Goal: Task Accomplishment & Management: Use online tool/utility

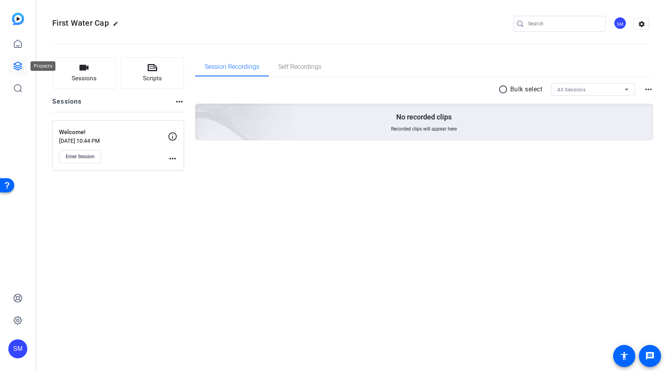
click at [17, 65] on icon at bounding box center [18, 66] width 10 height 10
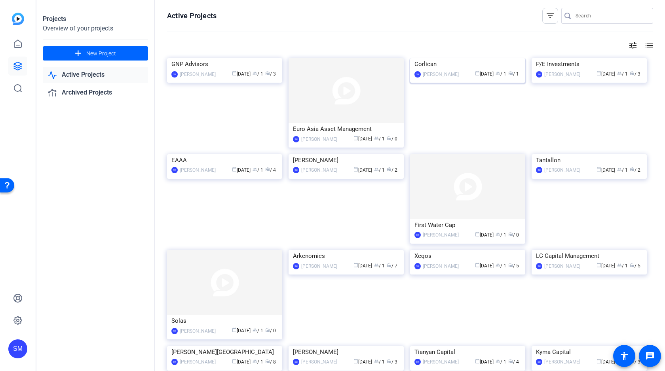
click at [468, 58] on img at bounding box center [467, 58] width 115 height 0
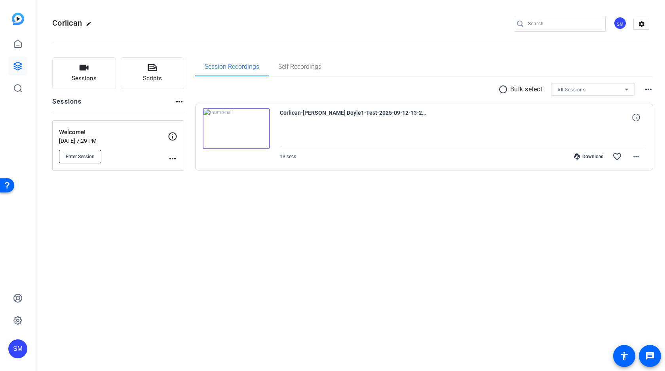
click at [80, 159] on span "Enter Session" at bounding box center [80, 157] width 29 height 6
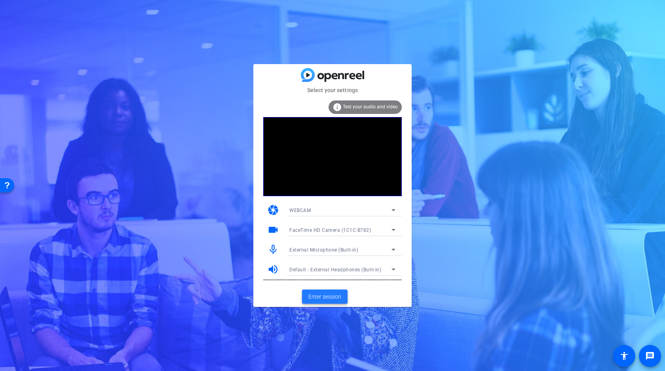
click at [322, 297] on span "Enter session" at bounding box center [325, 297] width 33 height 8
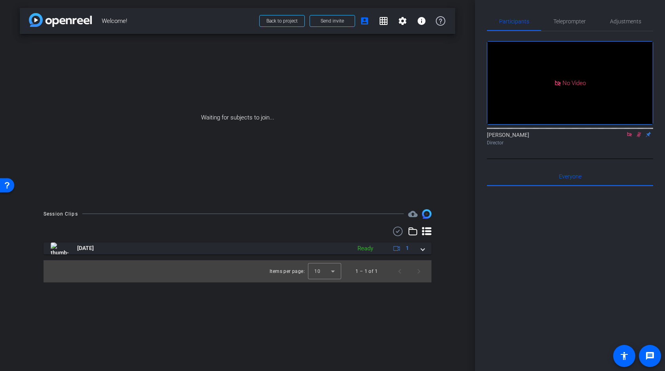
click at [628, 137] on icon at bounding box center [629, 134] width 4 height 4
click at [631, 137] on icon at bounding box center [630, 134] width 4 height 5
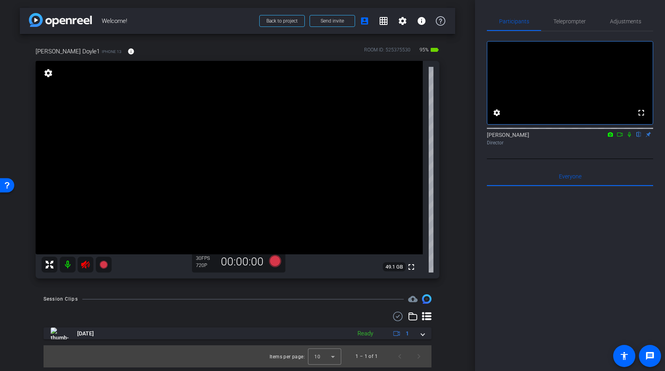
click at [64, 264] on mat-icon at bounding box center [68, 265] width 16 height 16
click at [88, 265] on icon at bounding box center [86, 265] width 10 height 10
click at [67, 265] on mat-icon at bounding box center [68, 265] width 16 height 16
click at [620, 19] on span "Adjustments" at bounding box center [625, 22] width 31 height 6
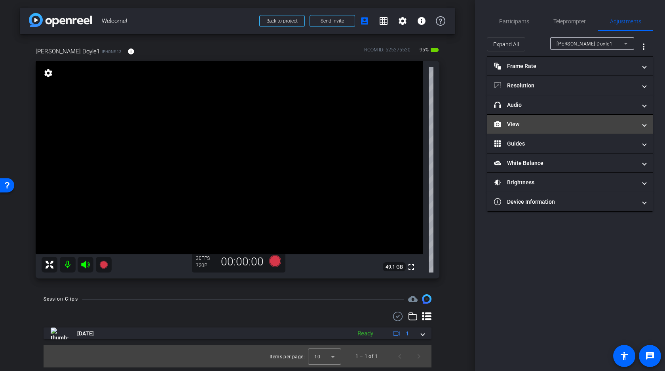
click at [539, 128] on mat-panel-title "View" at bounding box center [565, 124] width 143 height 8
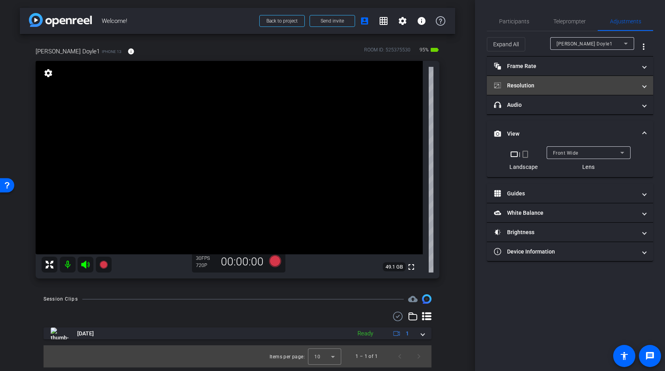
click at [552, 85] on mat-panel-title "Resolution" at bounding box center [565, 86] width 143 height 8
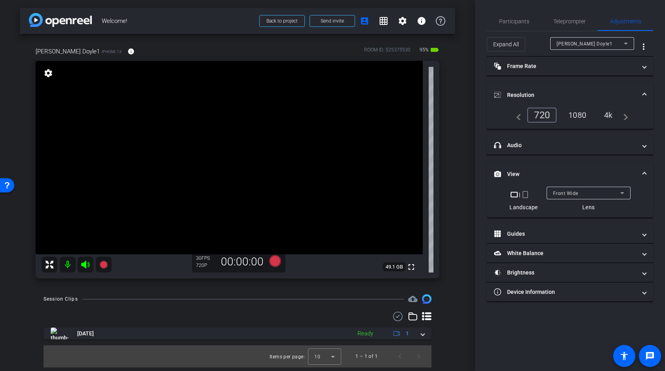
click at [604, 114] on div "4k" at bounding box center [608, 115] width 21 height 13
click at [549, 89] on mat-expansion-panel-header "Resolution" at bounding box center [570, 94] width 166 height 25
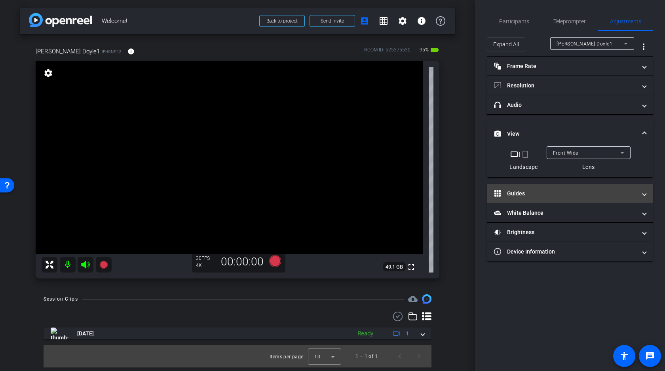
click at [543, 189] on mat-expansion-panel-header "Guides" at bounding box center [570, 193] width 166 height 19
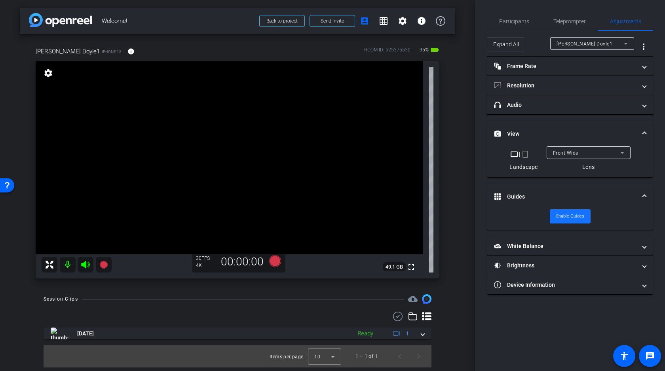
click at [573, 219] on span "Enable Guides" at bounding box center [570, 217] width 28 height 12
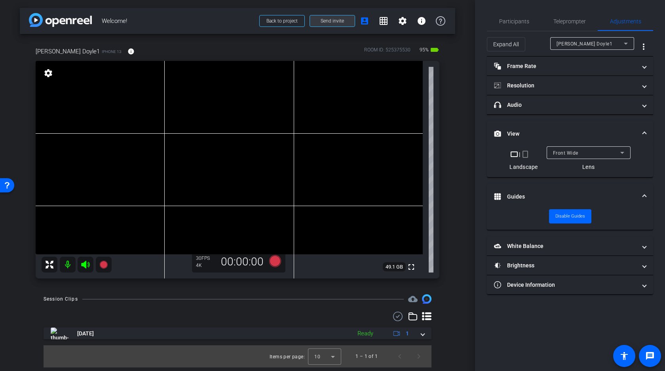
click at [338, 21] on span "Send invite" at bounding box center [332, 21] width 23 height 6
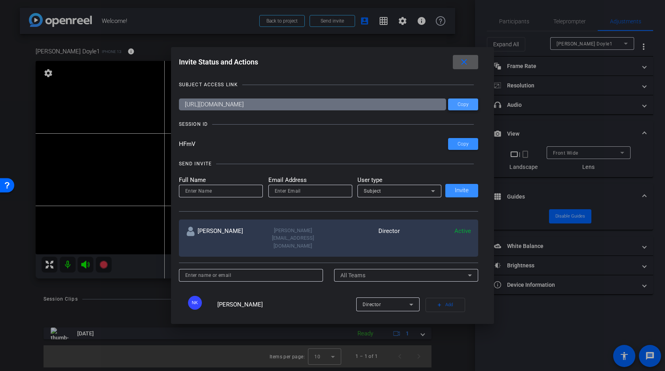
click at [465, 105] on span "Copy" at bounding box center [463, 105] width 11 height 6
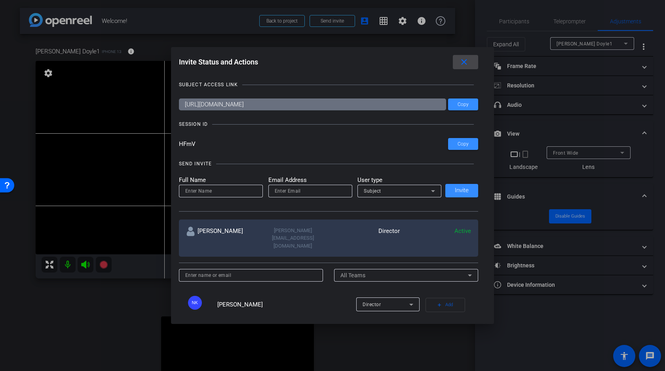
click at [465, 61] on mat-icon "close" at bounding box center [464, 62] width 10 height 10
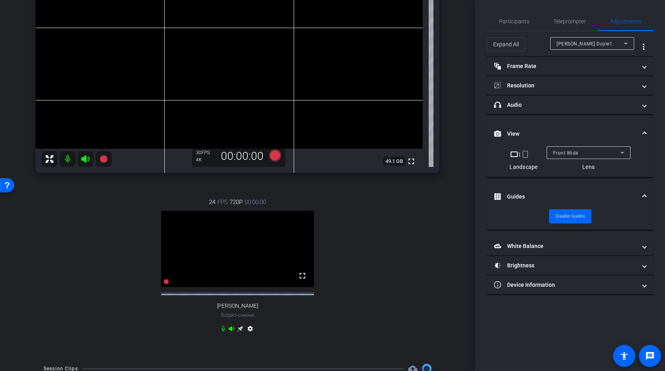
scroll to position [149, 0]
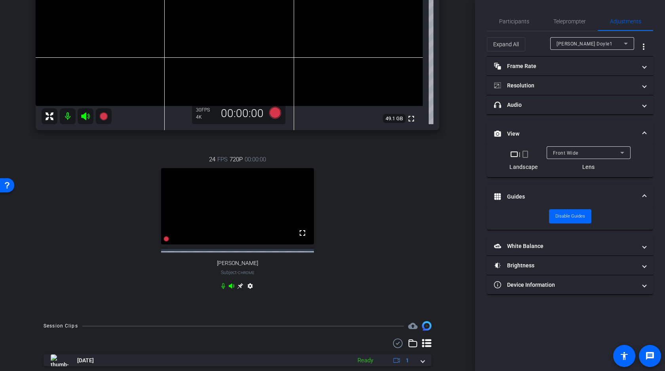
click at [231, 289] on icon at bounding box center [232, 286] width 6 height 5
click at [222, 290] on icon at bounding box center [223, 286] width 6 height 6
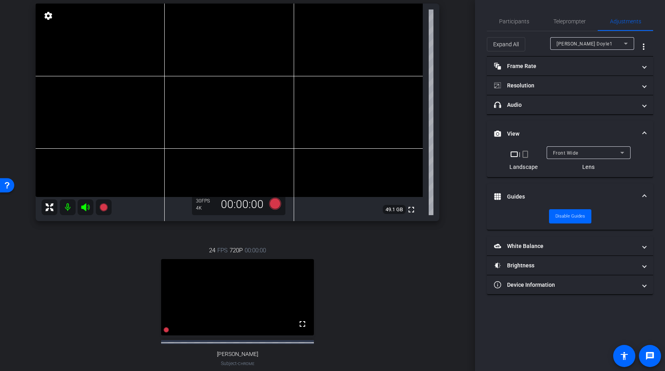
scroll to position [75, 0]
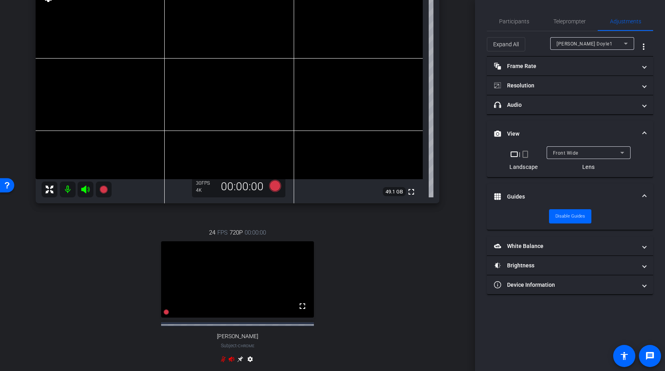
click at [84, 189] on icon at bounding box center [85, 190] width 8 height 8
click at [67, 189] on mat-icon at bounding box center [68, 190] width 16 height 16
click at [231, 362] on icon at bounding box center [232, 359] width 6 height 5
click at [224, 363] on icon at bounding box center [223, 359] width 6 height 6
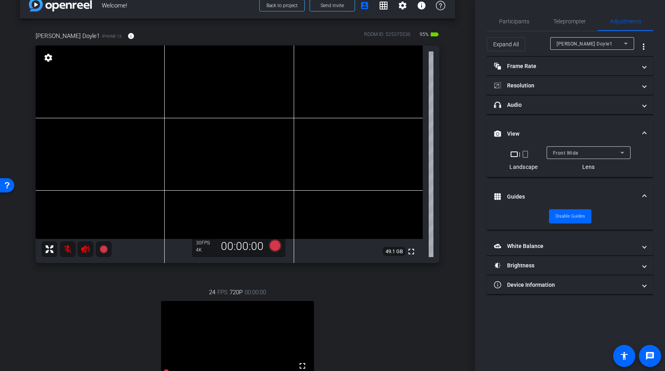
scroll to position [18, 0]
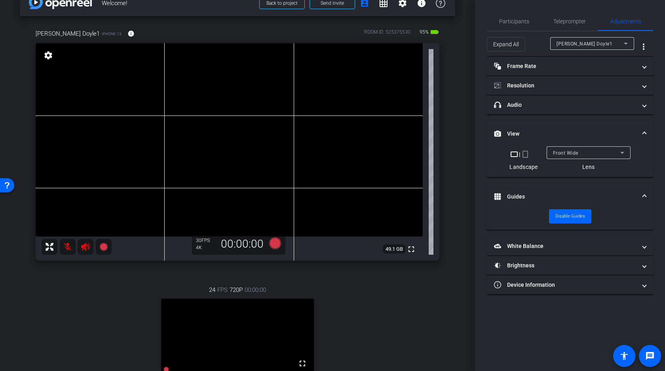
click at [584, 157] on div "Front Wide" at bounding box center [586, 153] width 67 height 10
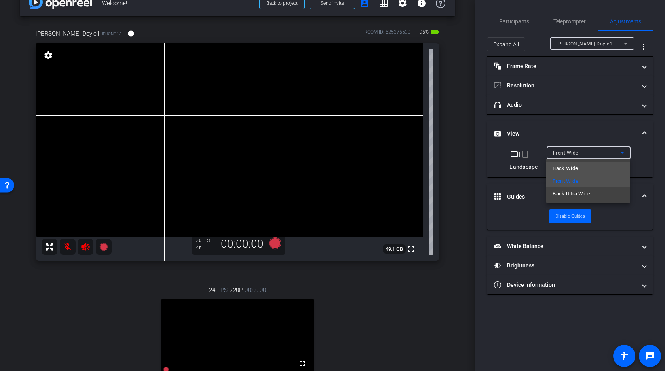
click at [579, 169] on mat-option "Back Wide" at bounding box center [589, 168] width 84 height 13
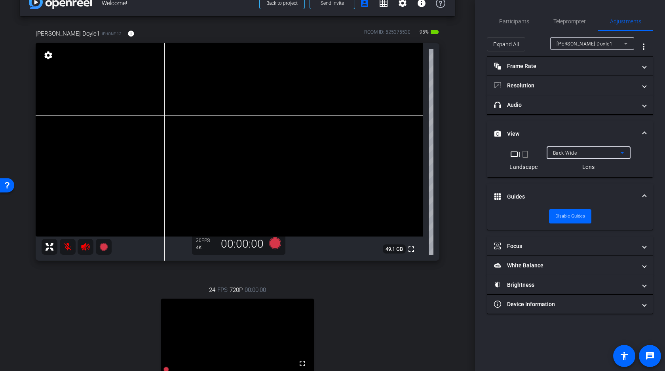
click at [202, 158] on video at bounding box center [229, 140] width 387 height 194
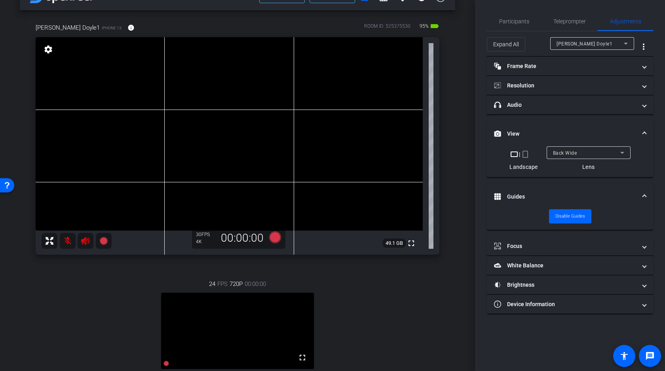
scroll to position [17, 0]
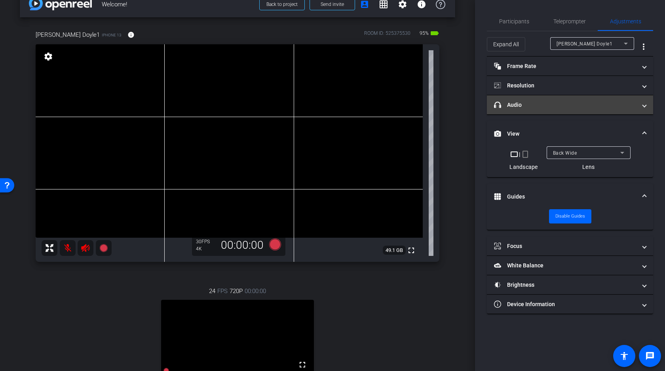
click at [566, 101] on mat-panel-title "headphone icon Audio" at bounding box center [565, 105] width 143 height 8
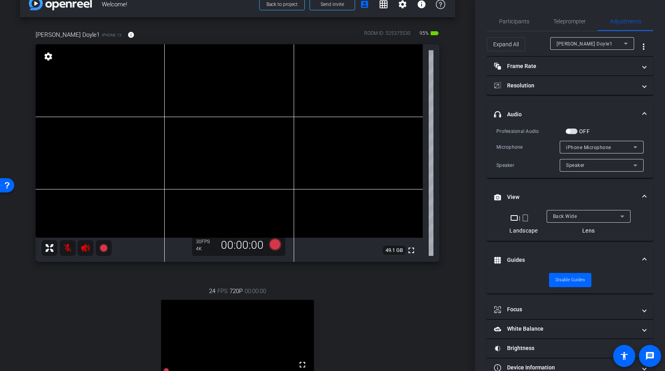
click at [573, 133] on span "button" at bounding box center [572, 132] width 12 height 6
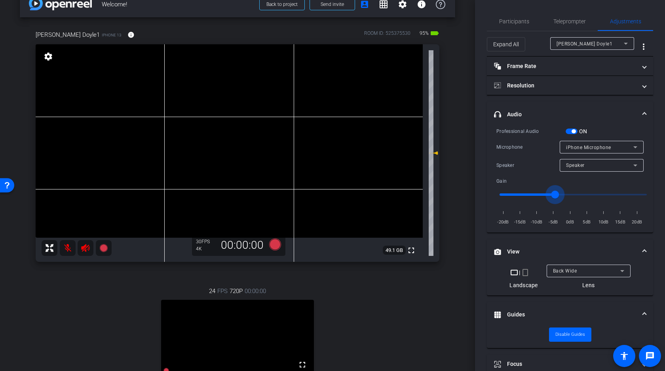
drag, startPoint x: 574, startPoint y: 196, endPoint x: 556, endPoint y: 195, distance: 17.8
type input "-5"
click at [556, 195] on input "range" at bounding box center [573, 194] width 164 height 17
click at [274, 150] on video at bounding box center [229, 141] width 387 height 194
click at [293, 152] on video at bounding box center [229, 141] width 387 height 194
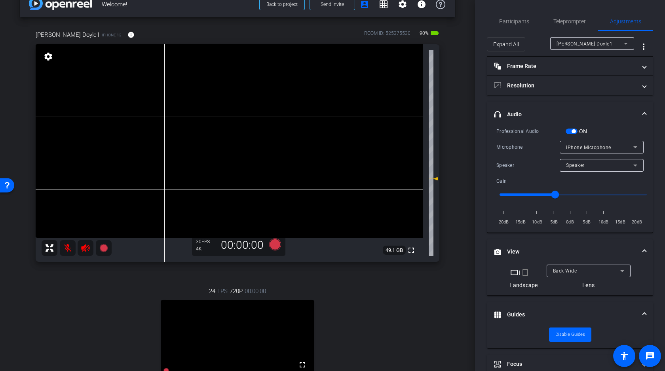
click at [296, 164] on video at bounding box center [229, 141] width 387 height 194
click at [281, 140] on video at bounding box center [229, 141] width 387 height 194
click at [287, 168] on video at bounding box center [229, 141] width 387 height 194
click at [298, 159] on video at bounding box center [229, 141] width 387 height 194
click at [274, 244] on icon at bounding box center [275, 245] width 12 height 12
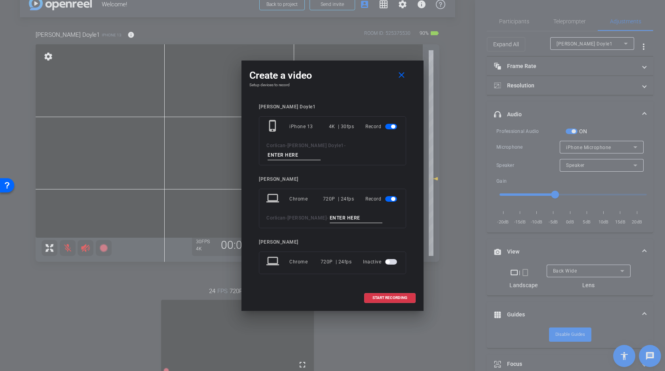
click at [321, 152] on input at bounding box center [294, 155] width 53 height 10
type input "A"
click at [347, 213] on input at bounding box center [356, 218] width 53 height 10
type input "A"
click at [383, 296] on span "START RECORDING" at bounding box center [390, 298] width 35 height 4
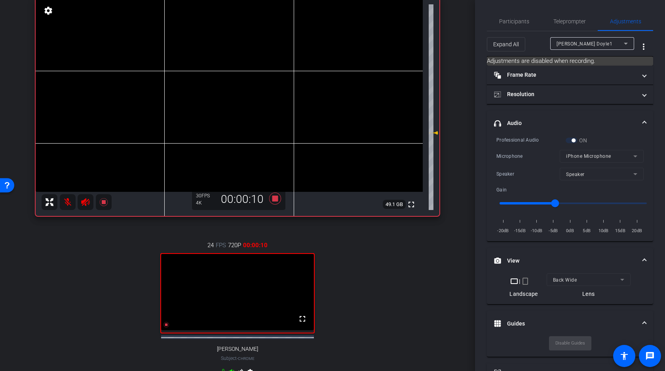
scroll to position [67, 0]
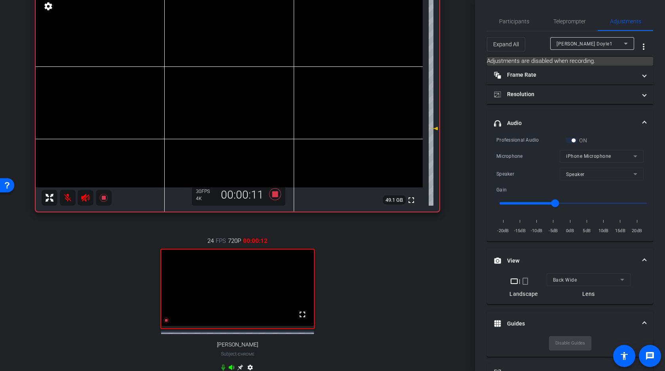
click at [286, 110] on video at bounding box center [229, 91] width 387 height 194
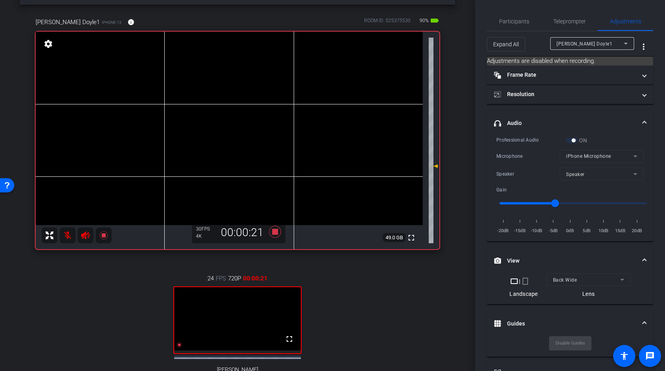
scroll to position [52, 0]
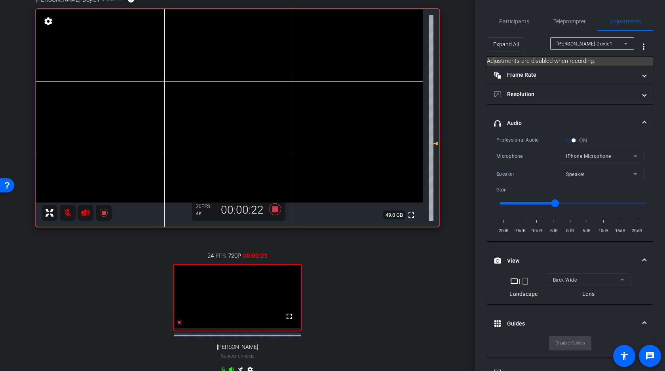
click at [281, 129] on video at bounding box center [229, 106] width 387 height 194
click at [287, 122] on video at bounding box center [229, 106] width 387 height 194
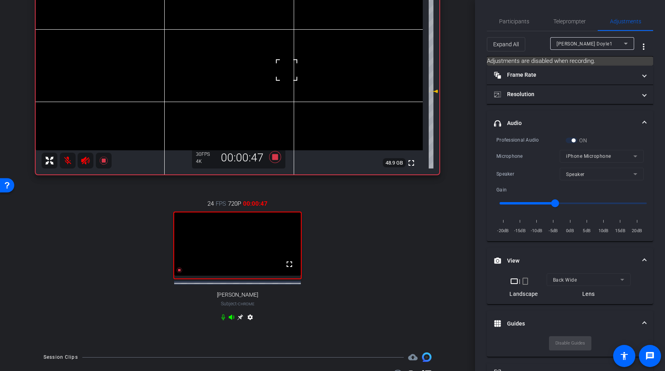
scroll to position [113, 0]
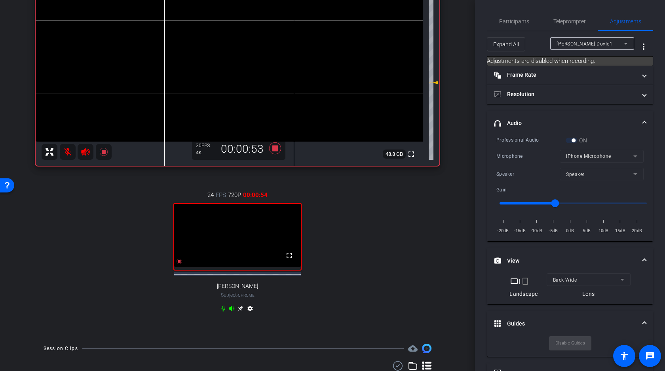
click at [231, 311] on icon at bounding box center [232, 308] width 6 height 5
click at [67, 150] on mat-icon at bounding box center [68, 152] width 16 height 16
click at [223, 312] on icon at bounding box center [223, 309] width 6 height 6
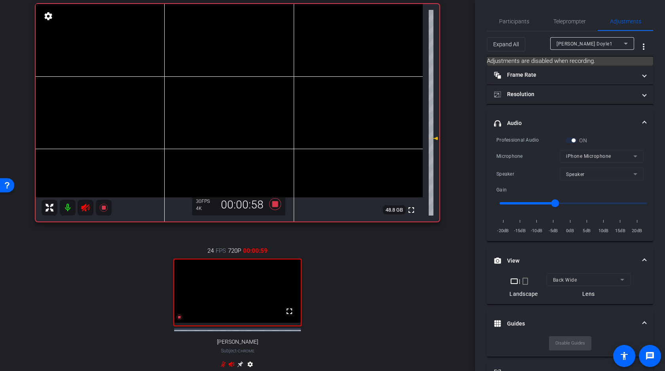
scroll to position [55, 0]
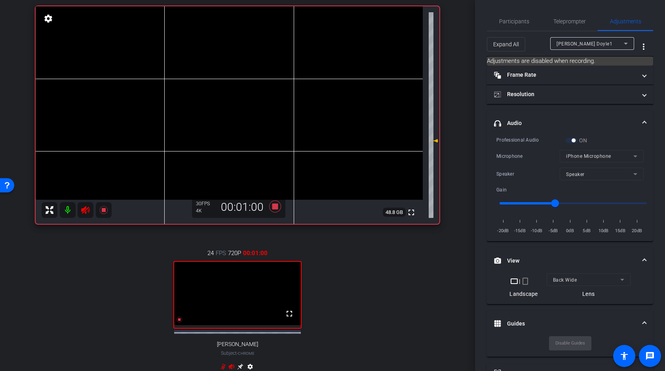
click at [263, 128] on video at bounding box center [229, 103] width 387 height 194
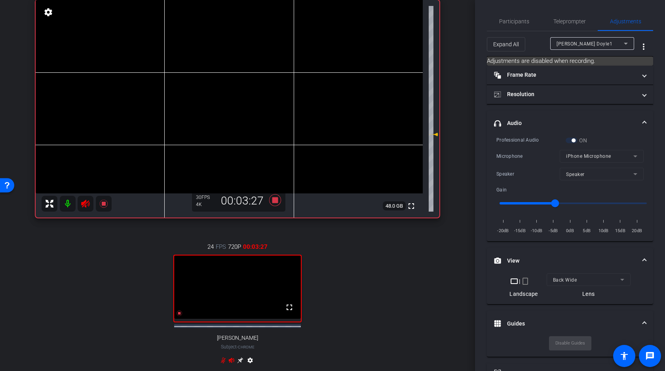
scroll to position [63, 0]
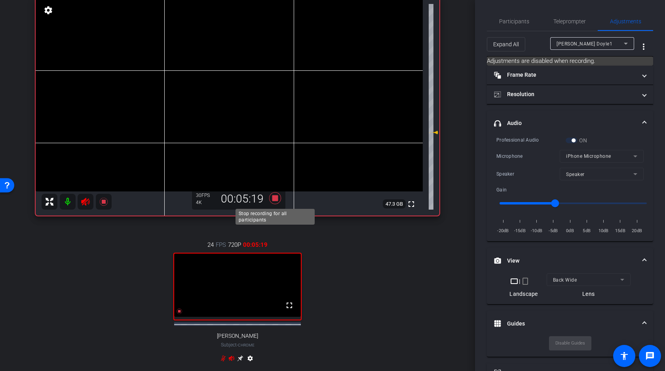
click at [274, 198] on icon at bounding box center [275, 198] width 12 height 12
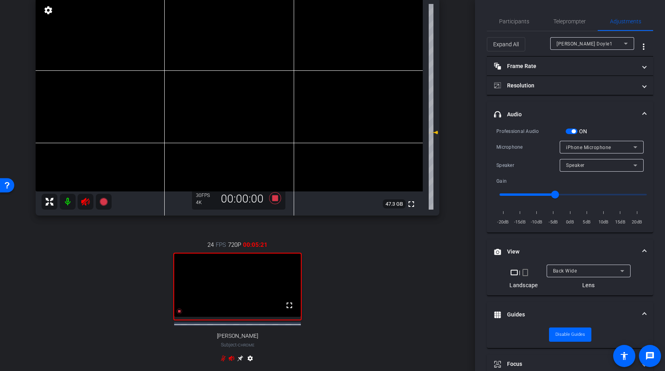
click at [69, 202] on mat-icon at bounding box center [68, 202] width 16 height 16
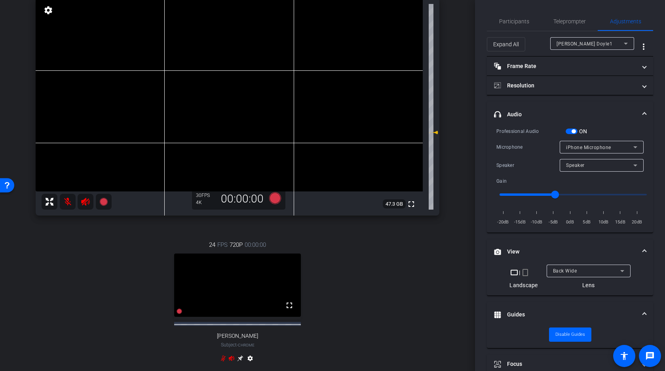
click at [232, 361] on icon at bounding box center [232, 358] width 6 height 5
click at [223, 362] on icon at bounding box center [223, 359] width 5 height 6
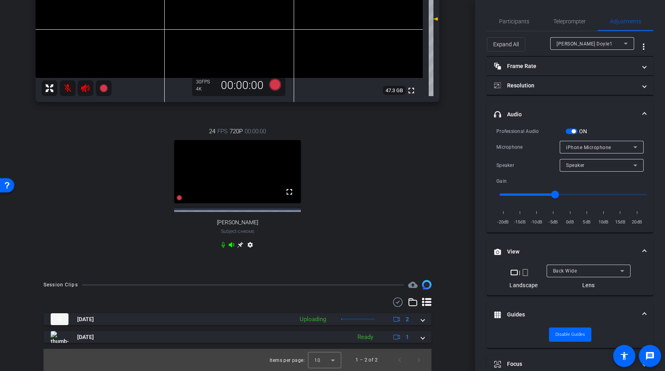
scroll to position [185, 0]
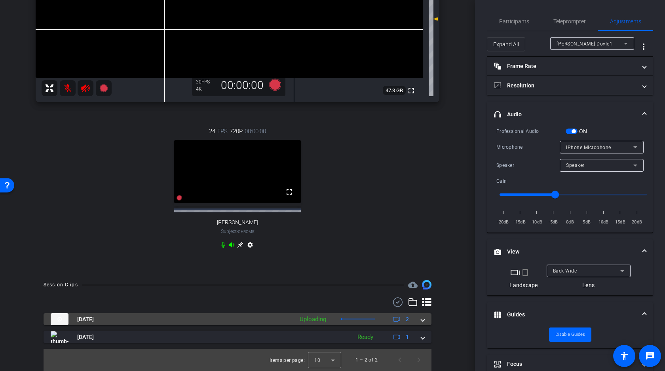
click at [421, 319] on span at bounding box center [422, 320] width 3 height 8
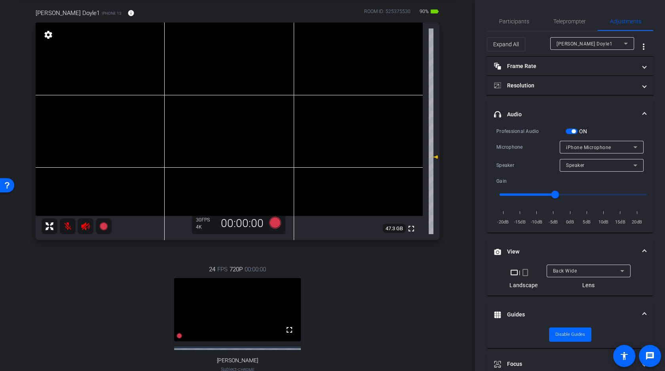
scroll to position [37, 0]
click at [263, 143] on video at bounding box center [229, 121] width 387 height 194
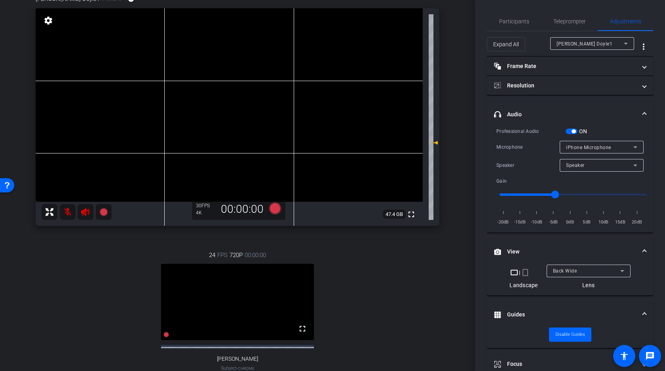
scroll to position [74, 0]
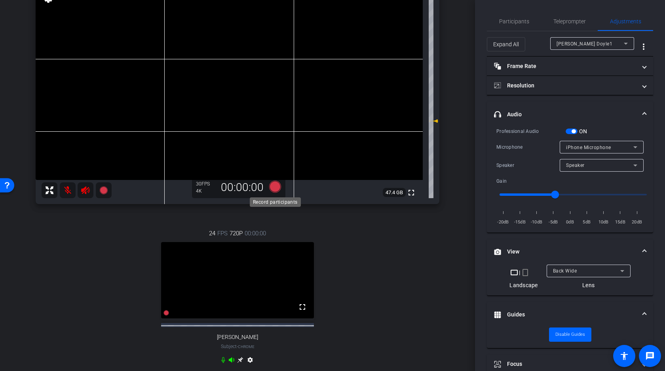
click at [274, 189] on icon at bounding box center [275, 187] width 12 height 12
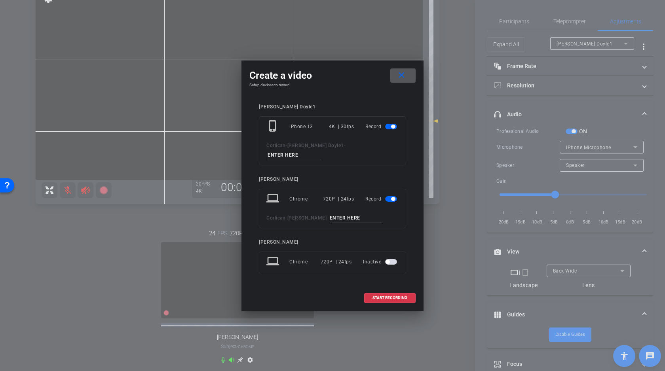
click at [321, 151] on input at bounding box center [294, 155] width 53 height 10
type input "B"
click at [346, 213] on input at bounding box center [356, 218] width 53 height 10
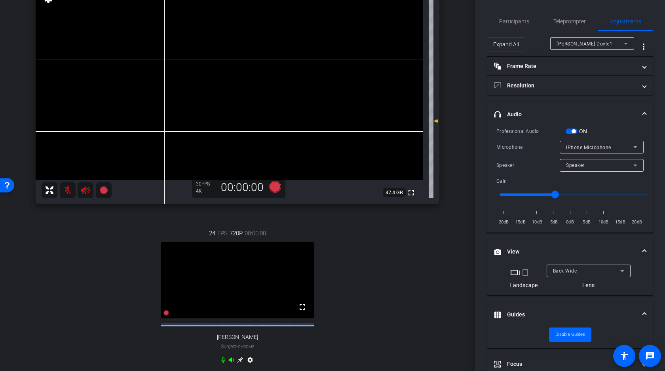
click at [592, 46] on div "Kevin Doyle1" at bounding box center [590, 44] width 67 height 10
click at [576, 73] on span "Kevin Doyle" at bounding box center [577, 72] width 40 height 10
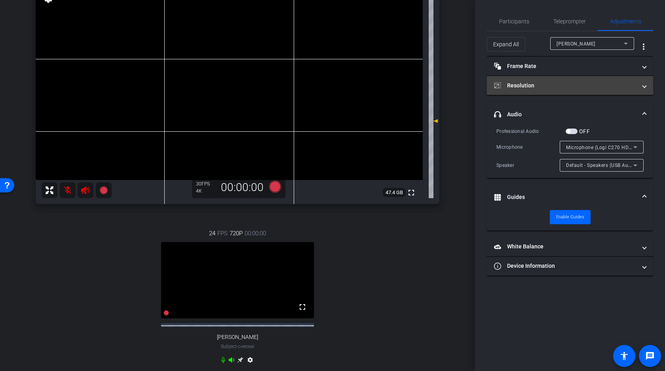
click at [572, 86] on mat-panel-title "Resolution" at bounding box center [565, 86] width 143 height 8
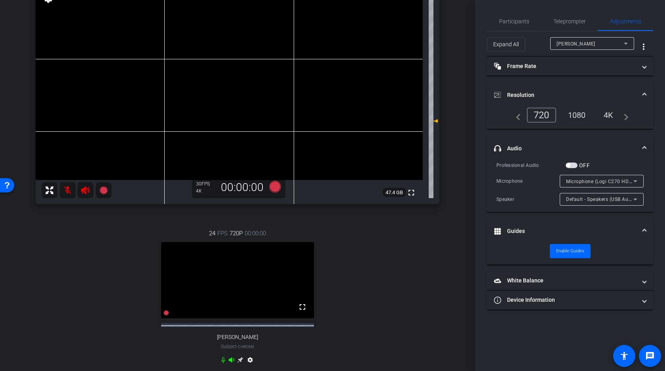
click at [607, 114] on div "4K" at bounding box center [609, 115] width 22 height 13
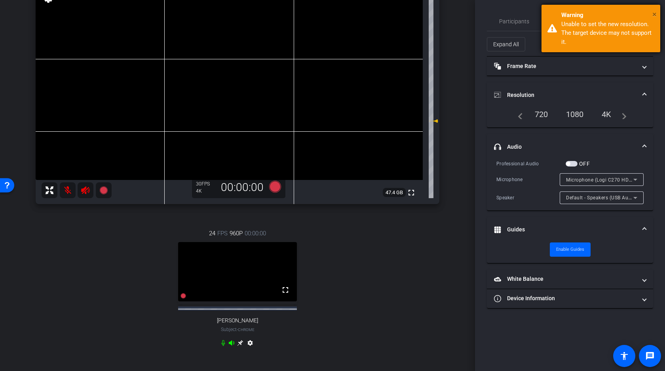
click at [653, 13] on span "×" at bounding box center [655, 15] width 4 height 10
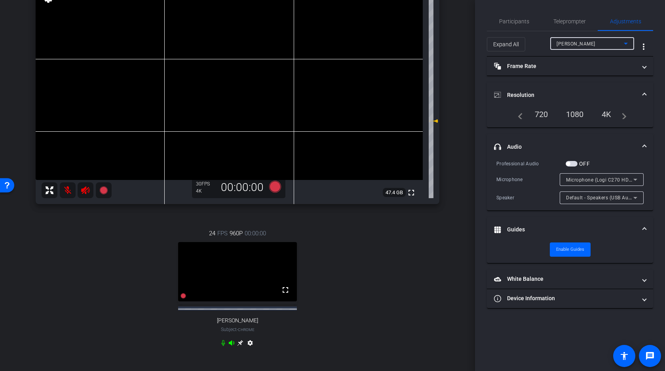
click at [580, 43] on span "Kevin Doyle" at bounding box center [576, 44] width 39 height 6
click at [578, 60] on span "Kevin Doyle1" at bounding box center [586, 60] width 58 height 10
type input "1000"
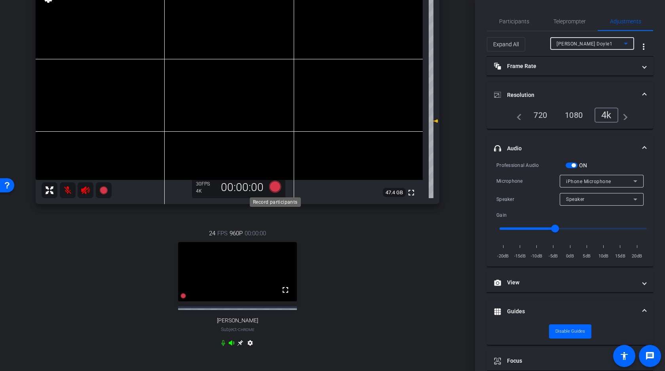
click at [277, 186] on icon at bounding box center [275, 187] width 12 height 12
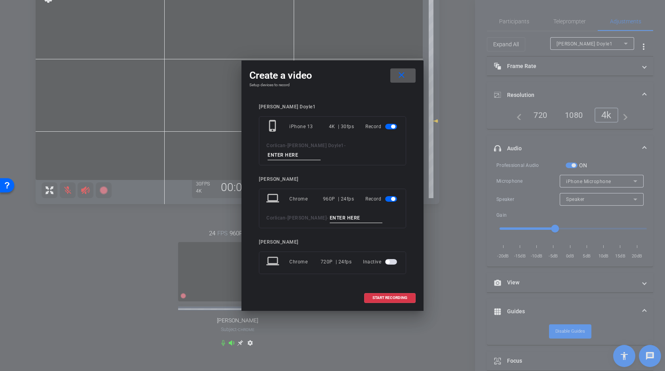
click at [321, 152] on input at bounding box center [294, 155] width 53 height 10
type input "B"
click at [340, 213] on input at bounding box center [356, 218] width 53 height 10
type input "B"
click at [386, 296] on span "START RECORDING" at bounding box center [390, 298] width 35 height 4
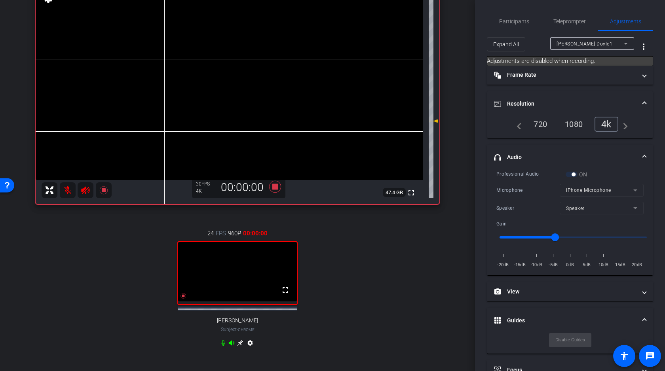
click at [266, 98] on video at bounding box center [229, 84] width 387 height 194
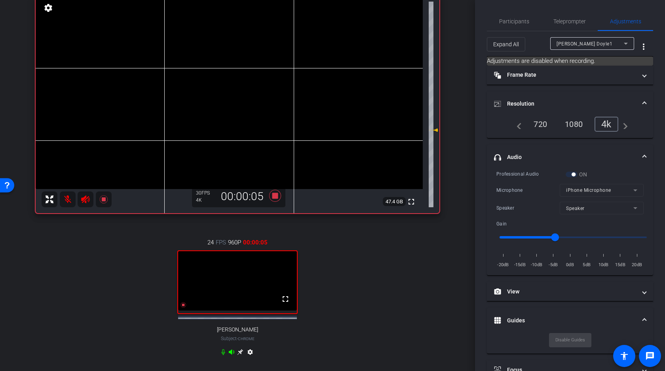
scroll to position [61, 0]
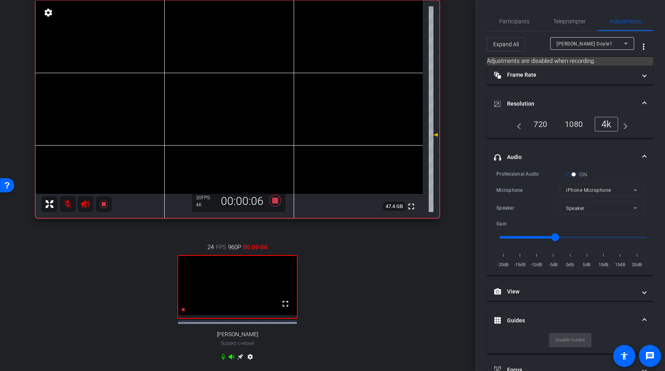
click at [263, 120] on video at bounding box center [229, 97] width 387 height 194
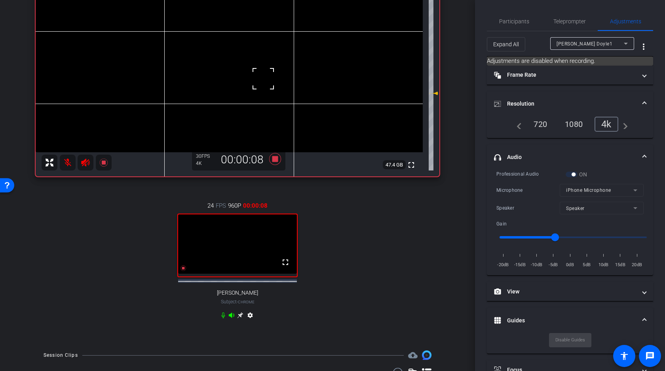
scroll to position [110, 0]
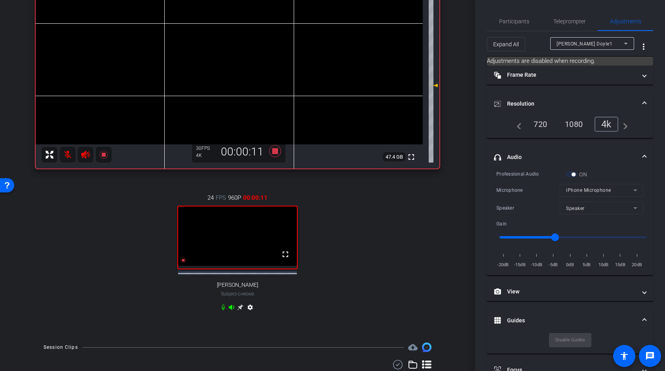
click at [231, 310] on icon at bounding box center [232, 307] width 6 height 5
click at [223, 311] on icon at bounding box center [223, 308] width 4 height 6
click at [72, 154] on mat-icon at bounding box center [68, 155] width 16 height 16
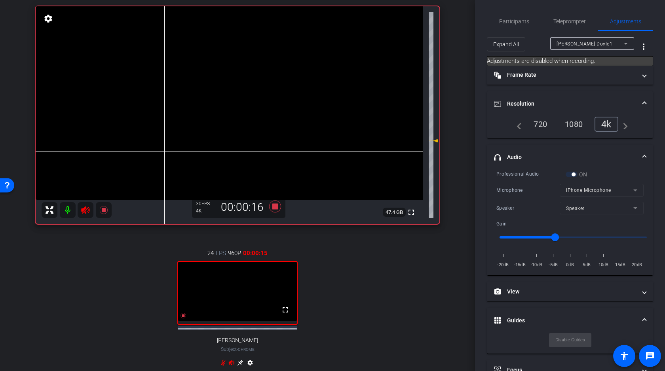
scroll to position [32, 0]
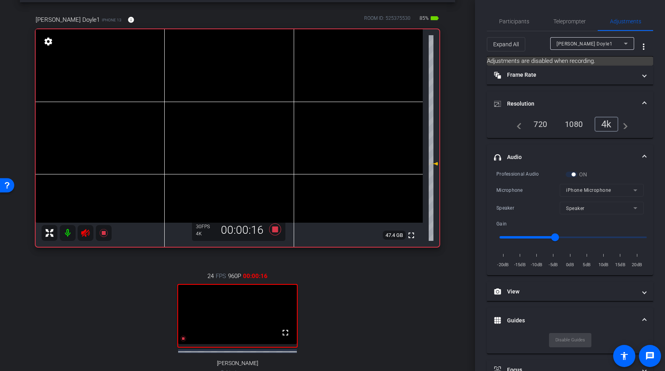
click at [265, 146] on video at bounding box center [229, 126] width 387 height 194
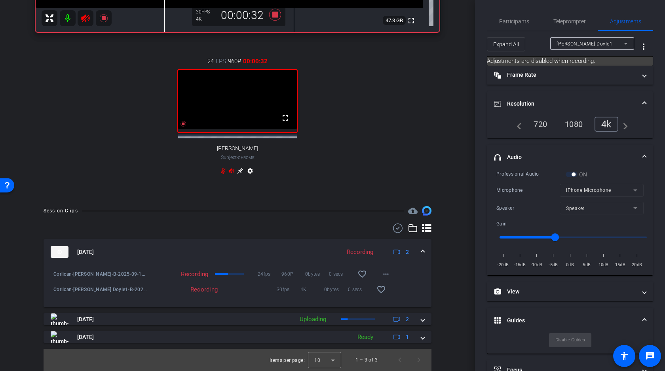
scroll to position [269, 0]
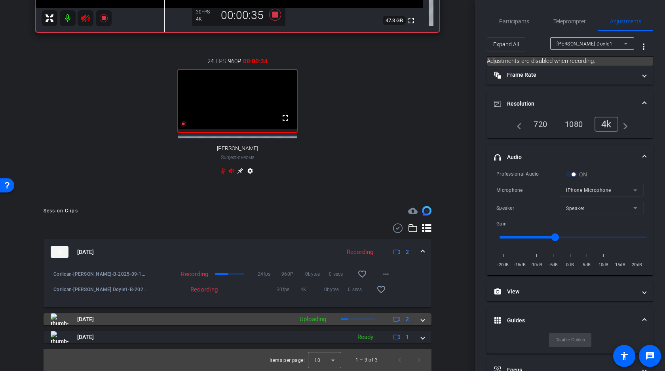
click at [424, 319] on span at bounding box center [422, 320] width 3 height 8
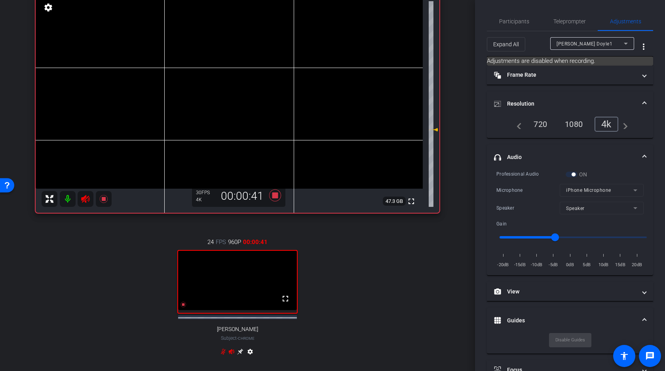
scroll to position [54, 0]
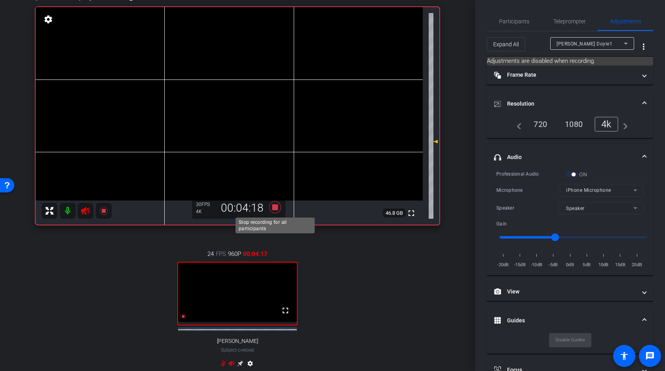
click at [275, 206] on icon at bounding box center [275, 208] width 12 height 12
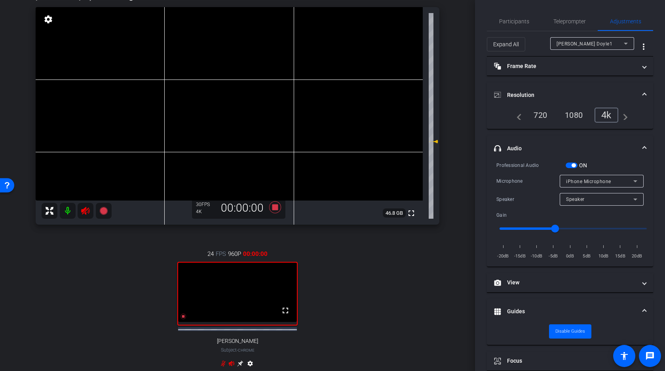
click at [67, 210] on mat-icon at bounding box center [68, 211] width 16 height 16
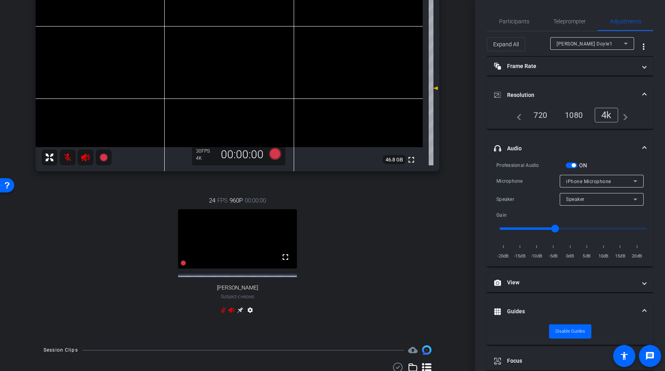
scroll to position [121, 0]
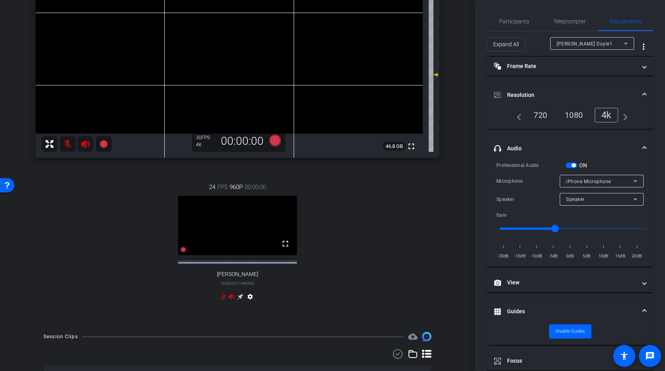
click at [233, 300] on icon at bounding box center [232, 297] width 6 height 6
click at [224, 300] on icon at bounding box center [223, 297] width 6 height 6
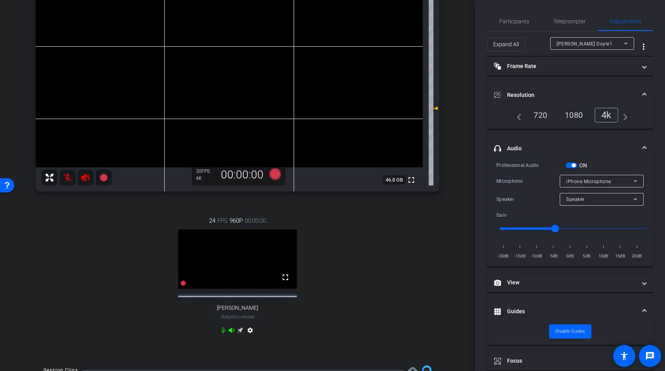
scroll to position [87, 0]
click at [278, 173] on icon at bounding box center [275, 175] width 12 height 12
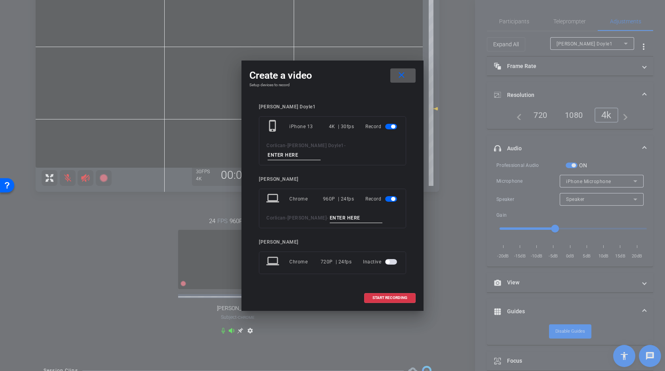
click at [321, 152] on input at bounding box center [294, 155] width 53 height 10
type input "C"
click at [342, 213] on input at bounding box center [356, 218] width 53 height 10
type input "C"
click at [392, 296] on span "START RECORDING" at bounding box center [390, 298] width 35 height 4
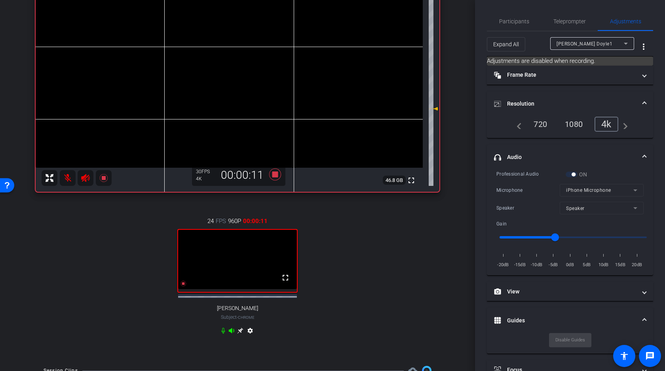
click at [259, 89] on video at bounding box center [229, 71] width 387 height 194
click at [233, 334] on icon at bounding box center [232, 331] width 6 height 6
click at [224, 334] on icon at bounding box center [223, 331] width 4 height 6
click at [68, 177] on mat-icon at bounding box center [68, 178] width 16 height 16
click at [277, 174] on icon at bounding box center [275, 175] width 12 height 12
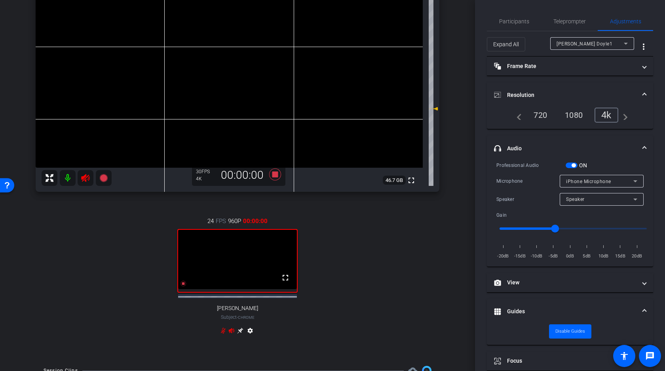
click at [72, 178] on mat-icon at bounding box center [68, 178] width 16 height 16
click at [222, 334] on icon at bounding box center [223, 331] width 5 height 6
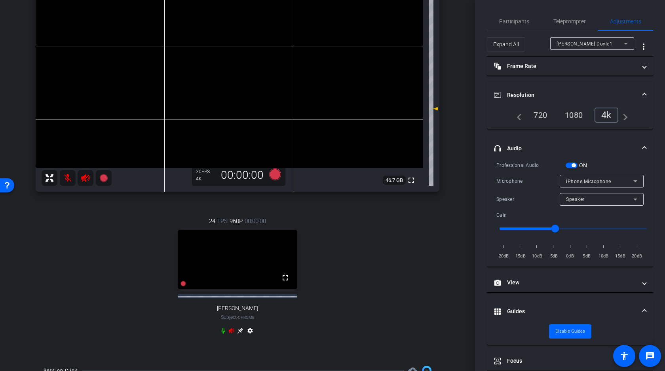
click at [233, 334] on icon at bounding box center [232, 331] width 6 height 6
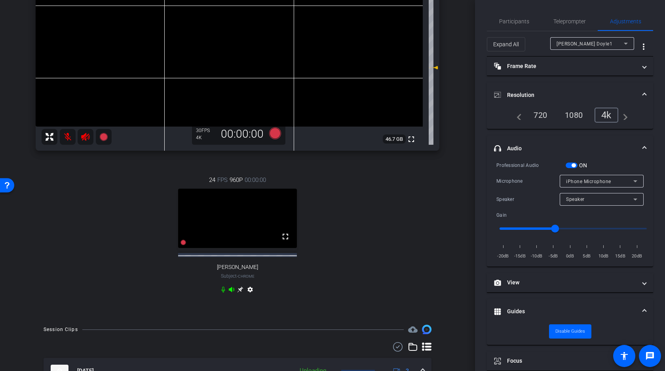
scroll to position [168, 0]
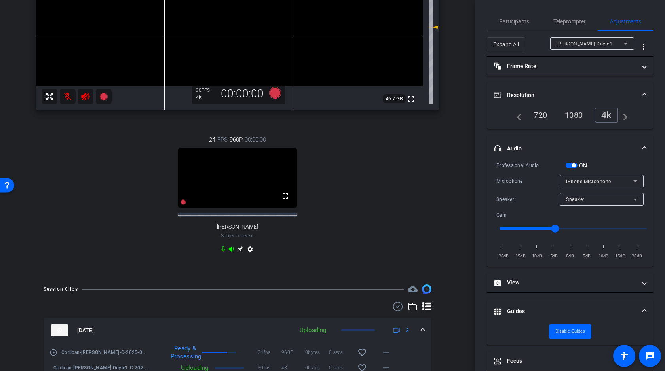
click at [241, 253] on icon at bounding box center [240, 249] width 6 height 6
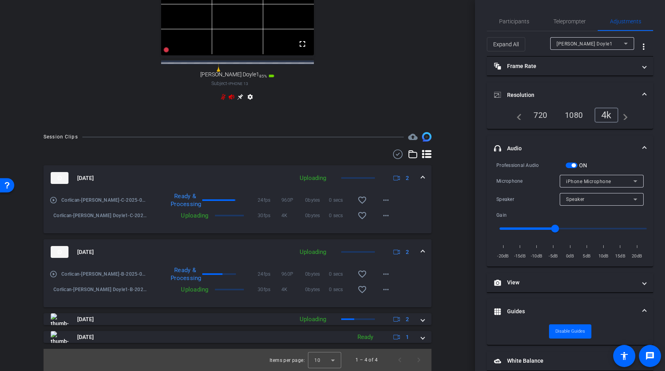
scroll to position [400, 0]
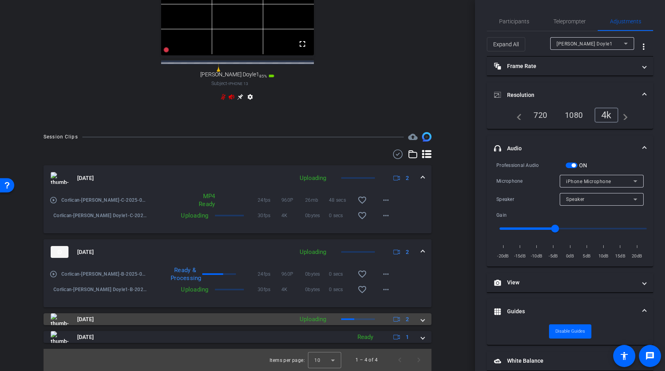
click at [422, 319] on span at bounding box center [422, 320] width 3 height 8
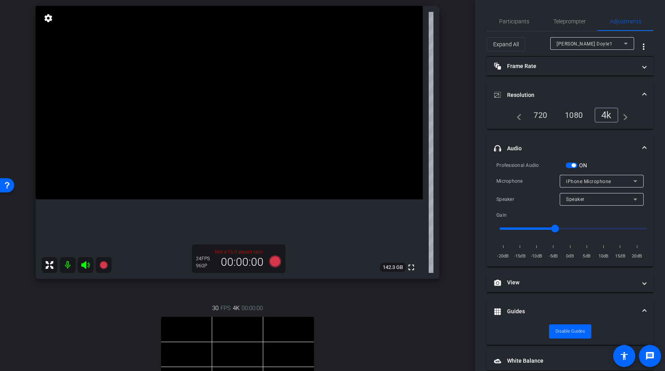
scroll to position [57, 0]
click at [515, 20] on span "Participants" at bounding box center [514, 22] width 30 height 6
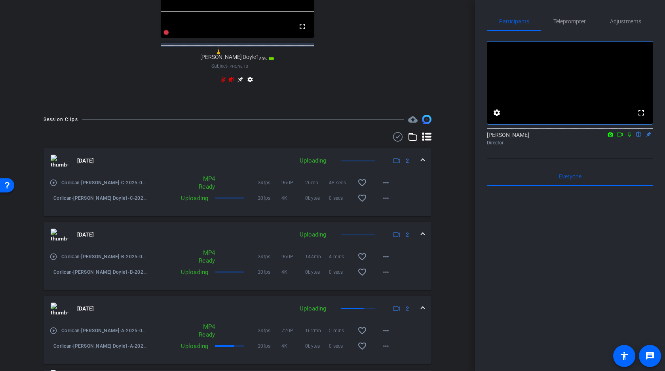
scroll to position [420, 0]
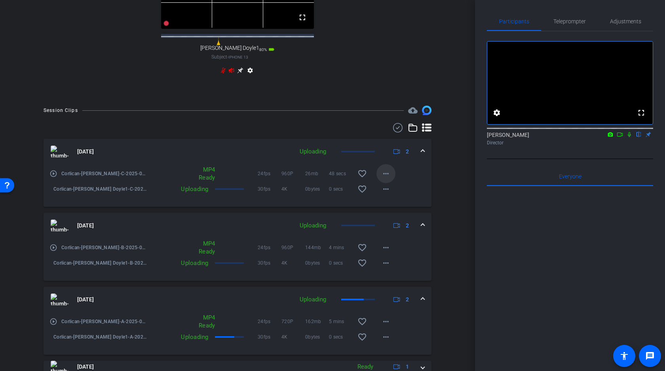
click at [385, 179] on mat-icon "more_horiz" at bounding box center [386, 174] width 10 height 10
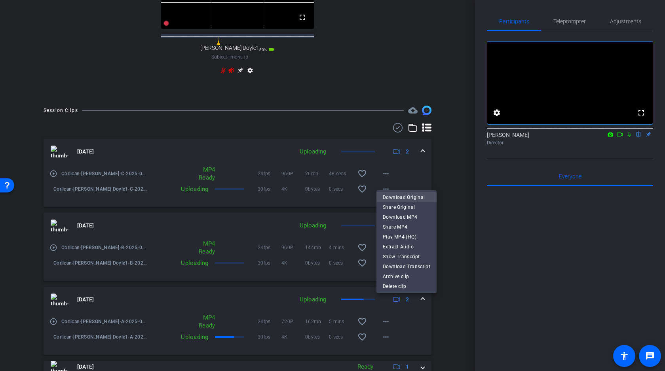
click at [398, 197] on span "Download Original" at bounding box center [407, 198] width 48 height 10
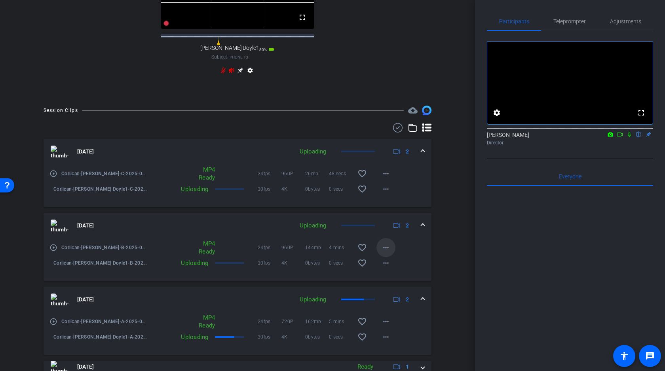
click at [385, 253] on mat-icon "more_horiz" at bounding box center [386, 248] width 10 height 10
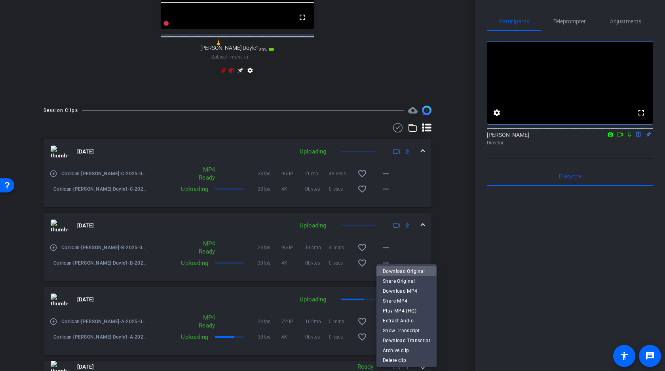
click at [394, 272] on span "Download Original" at bounding box center [407, 272] width 48 height 10
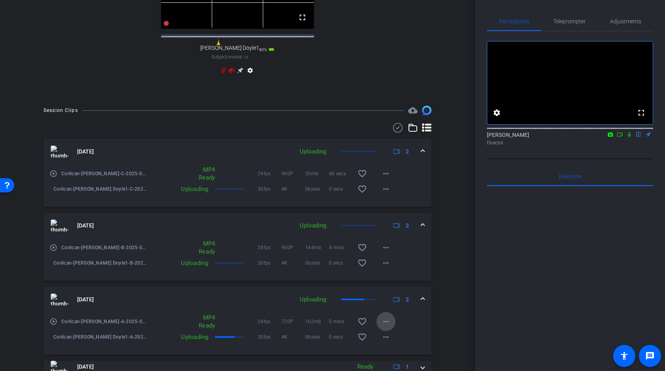
click at [386, 326] on mat-icon "more_horiz" at bounding box center [386, 322] width 10 height 10
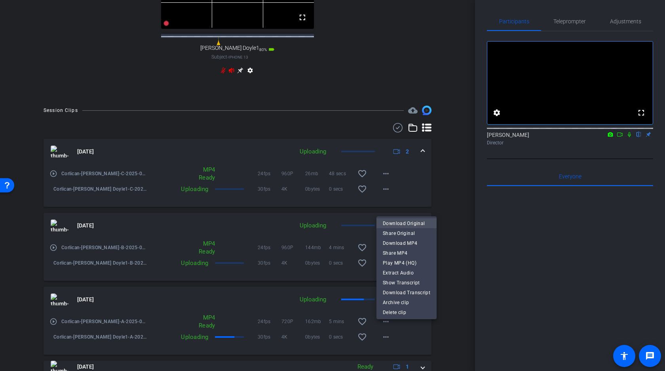
click at [411, 223] on span "Download Original" at bounding box center [407, 224] width 48 height 10
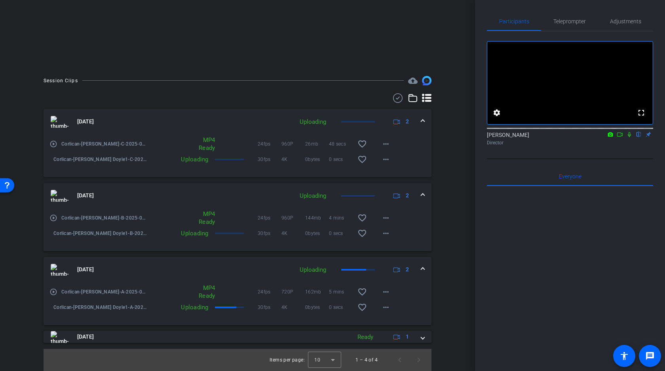
scroll to position [133, 0]
click at [619, 137] on icon at bounding box center [620, 135] width 6 height 6
click at [637, 137] on icon at bounding box center [639, 135] width 6 height 6
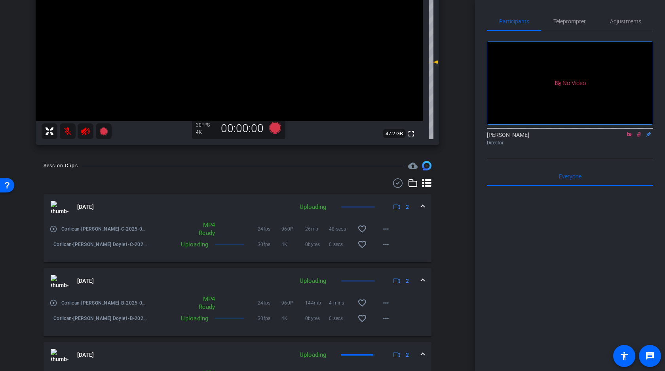
scroll to position [219, 0]
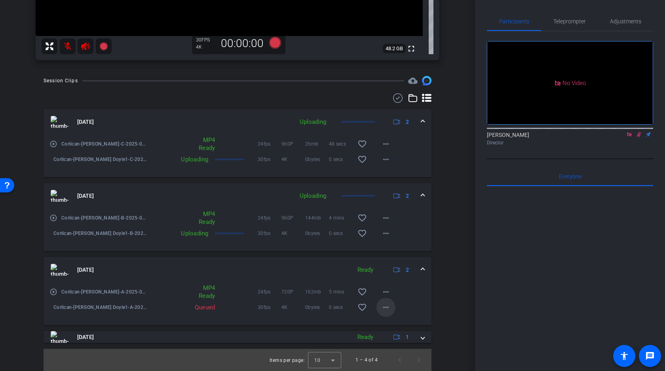
click at [385, 307] on mat-icon "more_horiz" at bounding box center [386, 308] width 10 height 10
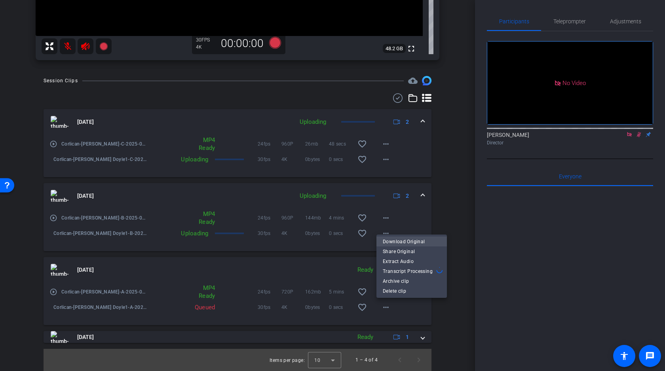
click at [419, 242] on span "Download Original" at bounding box center [412, 242] width 58 height 10
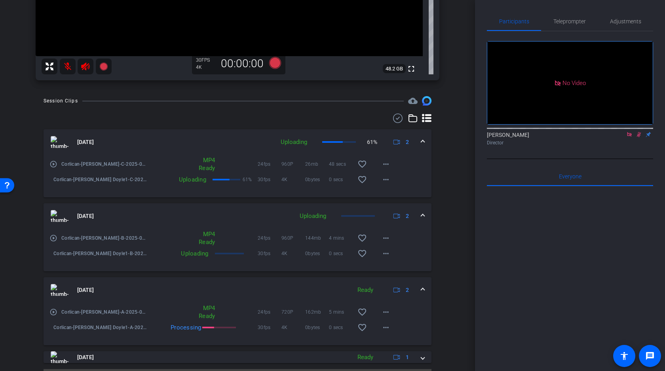
scroll to position [194, 0]
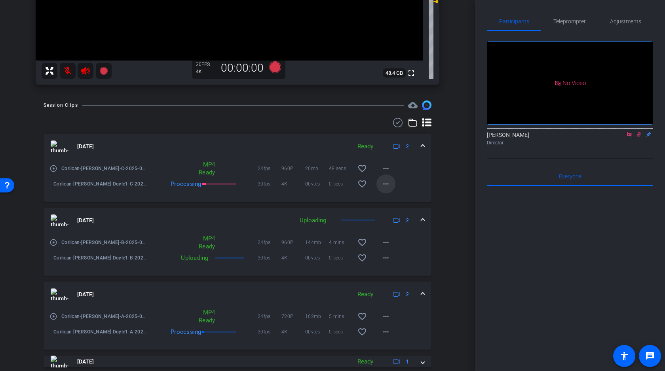
click at [386, 183] on mat-icon "more_horiz" at bounding box center [386, 184] width 10 height 10
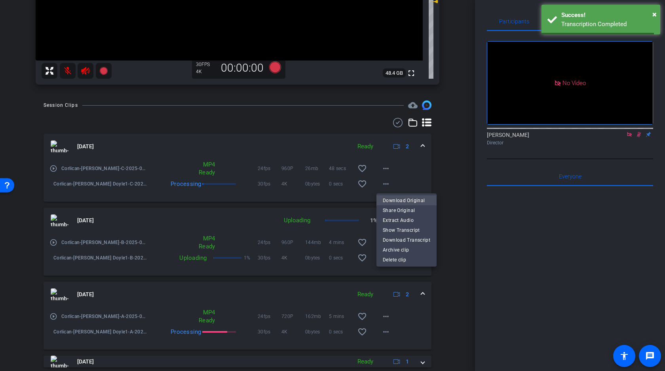
click at [391, 199] on span "Download Original" at bounding box center [407, 201] width 48 height 10
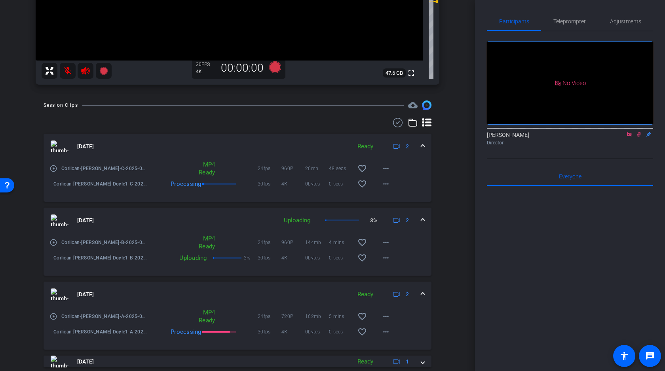
click at [423, 144] on span at bounding box center [422, 147] width 3 height 8
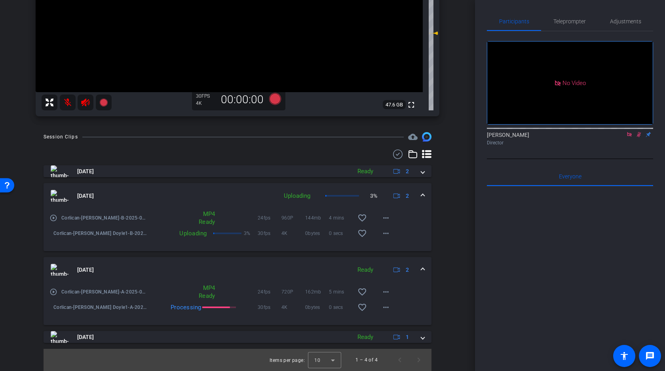
scroll to position [162, 0]
click at [425, 269] on span at bounding box center [422, 270] width 3 height 8
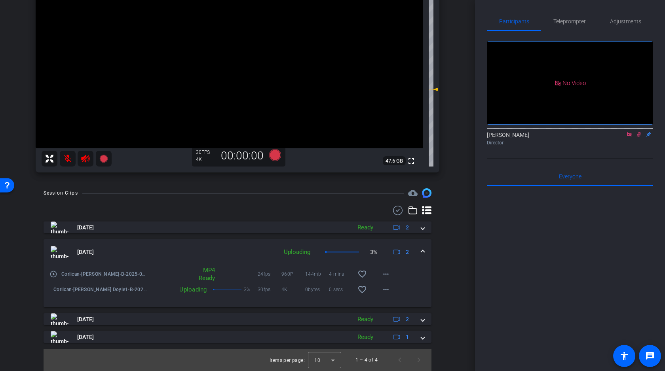
scroll to position [106, 0]
click at [390, 290] on mat-icon "more_horiz" at bounding box center [386, 290] width 10 height 10
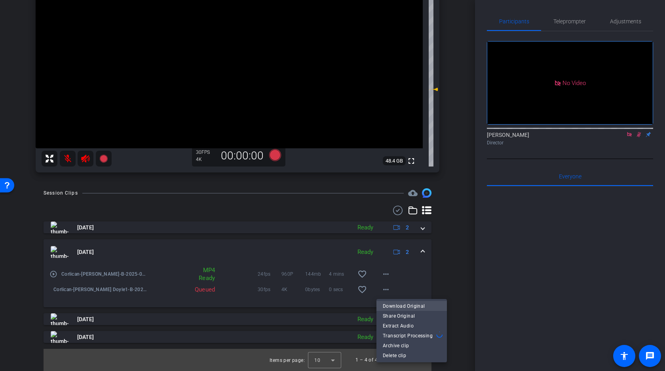
click at [399, 306] on span "Download Original" at bounding box center [412, 307] width 58 height 10
